Goal: Navigation & Orientation: Find specific page/section

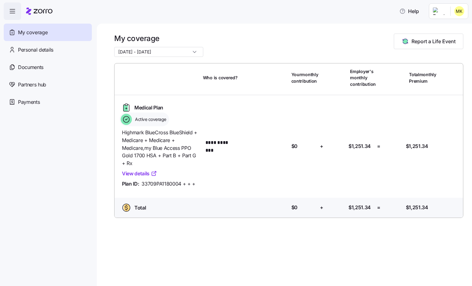
click at [188, 50] on input "05/01/2025 - 12/31/2025" at bounding box center [158, 52] width 89 height 10
click at [221, 24] on div "**********" at bounding box center [284, 155] width 375 height 262
click at [55, 48] on div "Personal details" at bounding box center [48, 49] width 88 height 17
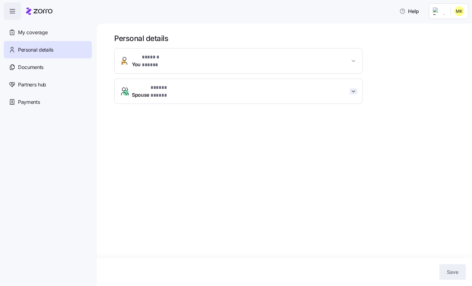
click at [352, 88] on icon "button" at bounding box center [353, 91] width 6 height 6
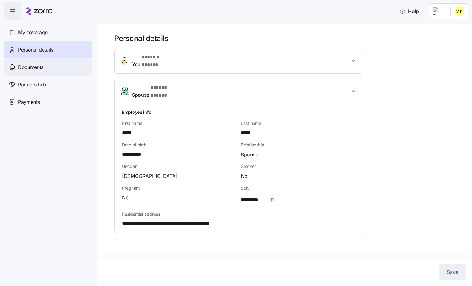
click at [28, 68] on span "Documents" at bounding box center [30, 67] width 25 height 8
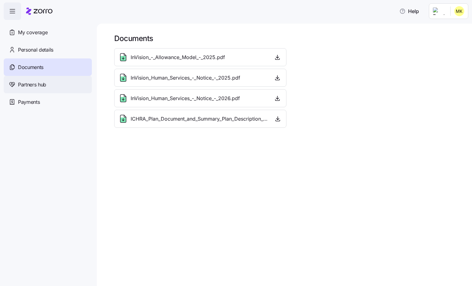
click at [32, 85] on span "Partners hub" at bounding box center [32, 85] width 28 height 8
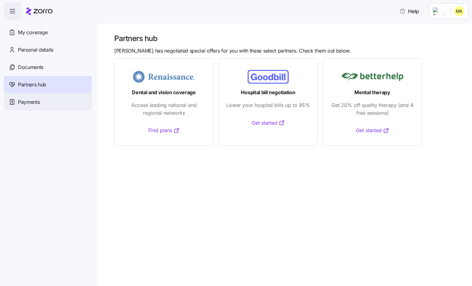
click at [29, 103] on span "Payments" at bounding box center [29, 102] width 22 height 8
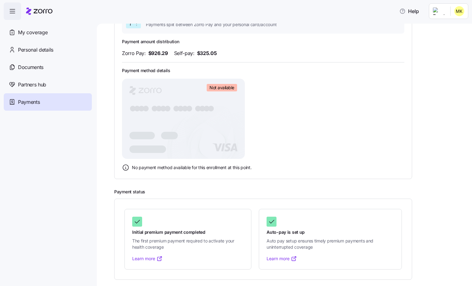
scroll to position [65, 0]
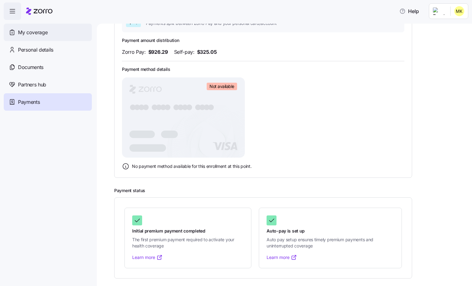
click at [35, 33] on span "My coverage" at bounding box center [32, 33] width 29 height 8
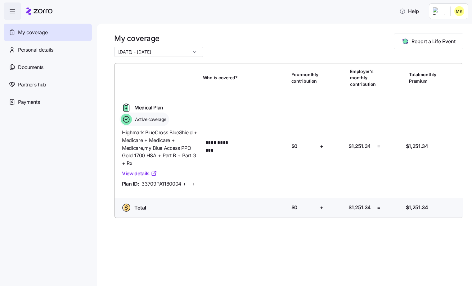
click at [9, 10] on icon "button" at bounding box center [12, 10] width 7 height 7
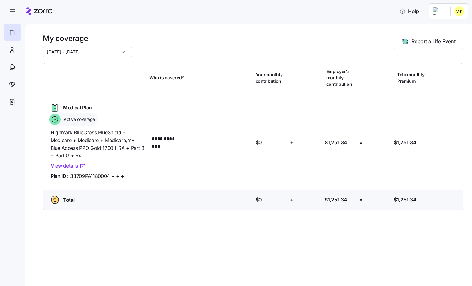
click at [85, 106] on span "Medical Plan" at bounding box center [77, 108] width 29 height 8
